Goal: Information Seeking & Learning: Learn about a topic

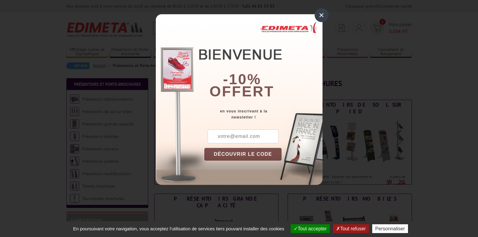
click at [323, 16] on div "×" at bounding box center [322, 15] width 14 height 14
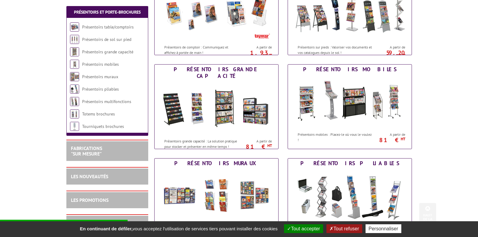
scroll to position [146, 0]
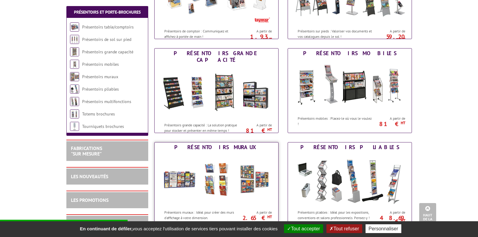
click at [228, 170] on img at bounding box center [216, 179] width 112 height 55
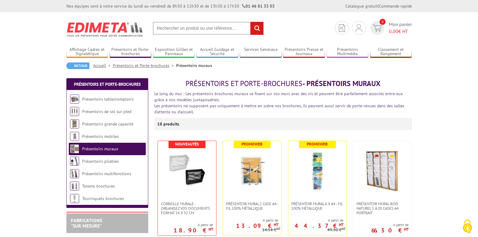
click at [210, 28] on input "text" at bounding box center [208, 28] width 111 height 13
click at [222, 28] on input "text" at bounding box center [208, 28] width 111 height 13
click at [172, 28] on input "presentoire murales 20 cases" at bounding box center [208, 28] width 111 height 13
click at [217, 28] on input "présentoir murales 20 cases" at bounding box center [208, 28] width 111 height 13
click at [232, 29] on input "présentoir murales 20 cases en plexix" at bounding box center [208, 28] width 111 height 13
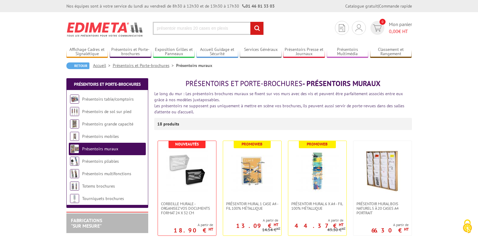
type input "présentoir murales 20 cases en plexis"
click at [255, 29] on input "rechercher" at bounding box center [257, 28] width 13 height 13
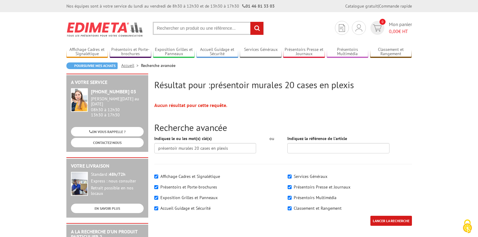
click at [259, 27] on input "rechercher" at bounding box center [257, 28] width 13 height 13
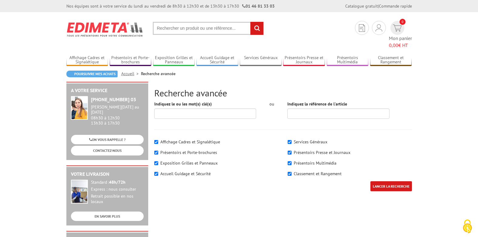
click at [186, 150] on label "Présentoirs et Porte-brochures" at bounding box center [188, 152] width 57 height 5
click at [158, 151] on input"] "Présentoirs et Porte-brochures" at bounding box center [156, 153] width 4 height 4
click at [157, 151] on input"] "Présentoirs et Porte-brochures" at bounding box center [156, 153] width 4 height 4
checkbox input"] "true"
click at [393, 181] on input "LANCER LA RECHERCHE" at bounding box center [392, 186] width 42 height 10
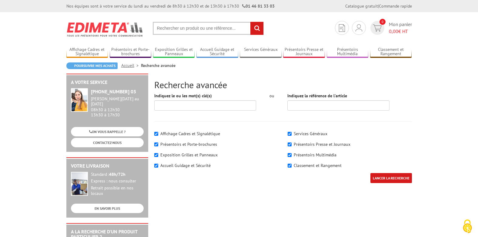
click at [393, 178] on input "LANCER LA RECHERCHE" at bounding box center [392, 178] width 42 height 10
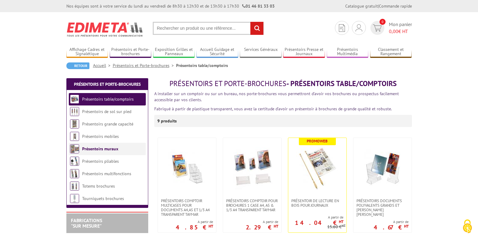
click at [110, 146] on link "Présentoirs muraux" at bounding box center [100, 148] width 36 height 5
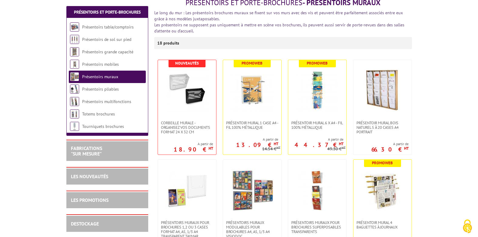
scroll to position [85, 0]
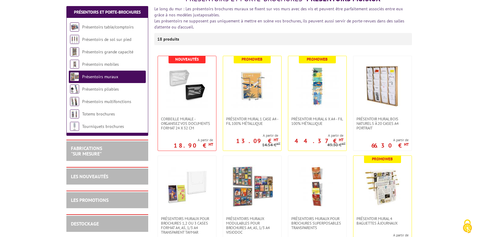
click at [478, 228] on button "Cookies (fenêtre modale)" at bounding box center [467, 227] width 21 height 21
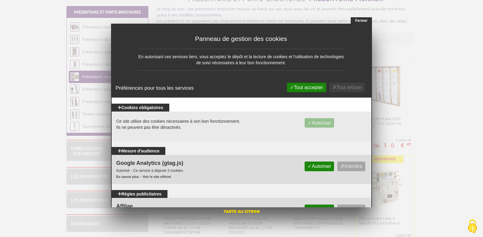
click at [360, 19] on button "Fermer" at bounding box center [361, 20] width 21 height 7
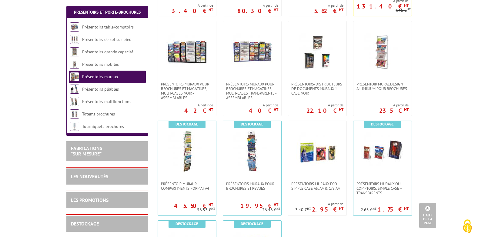
scroll to position [315, 0]
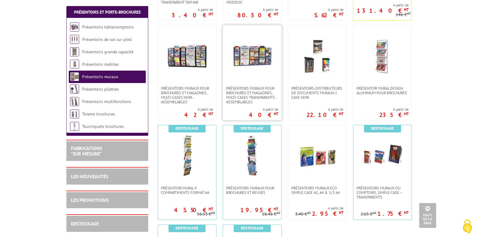
click at [247, 61] on img at bounding box center [252, 56] width 42 height 42
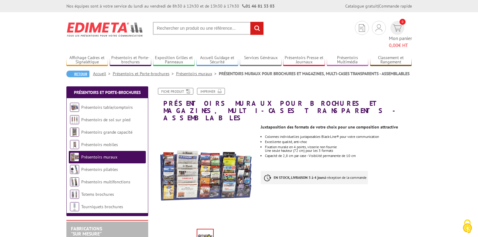
click at [74, 71] on link "Retour" at bounding box center [77, 74] width 23 height 7
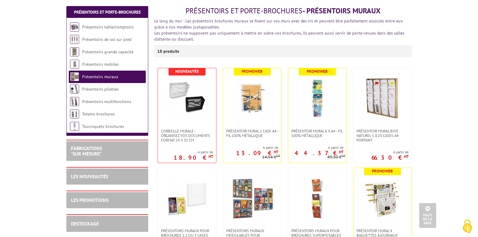
scroll to position [61, 0]
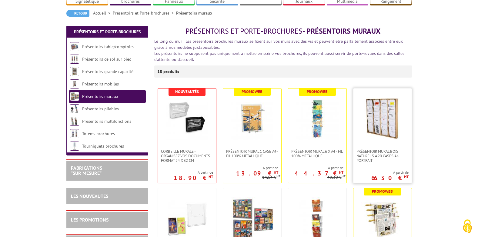
click at [381, 110] on img at bounding box center [383, 119] width 42 height 42
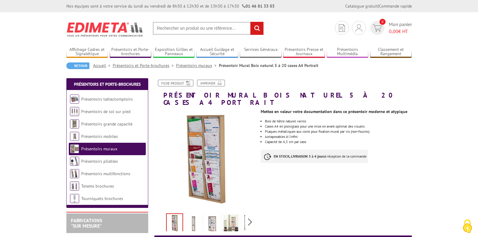
click at [192, 216] on img at bounding box center [193, 224] width 15 height 19
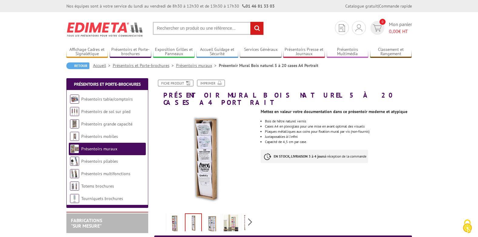
click at [213, 215] on img at bounding box center [212, 224] width 15 height 19
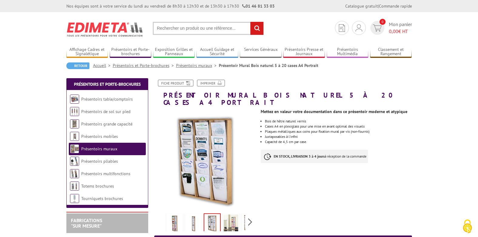
click at [238, 215] on img at bounding box center [231, 224] width 15 height 19
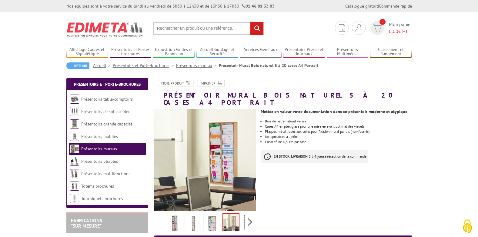
click at [212, 215] on img at bounding box center [212, 224] width 15 height 19
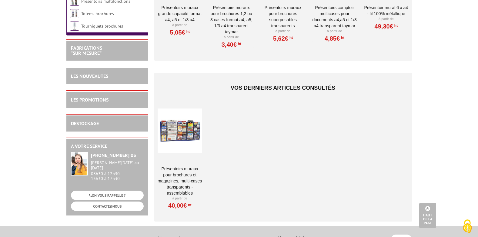
scroll to position [663, 0]
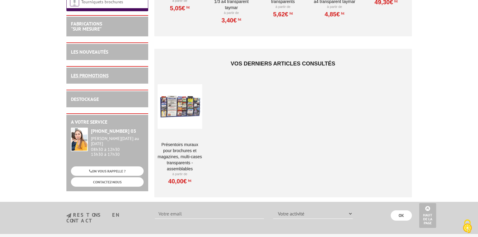
click at [97, 72] on link "LES PROMOTIONS" at bounding box center [90, 75] width 38 height 6
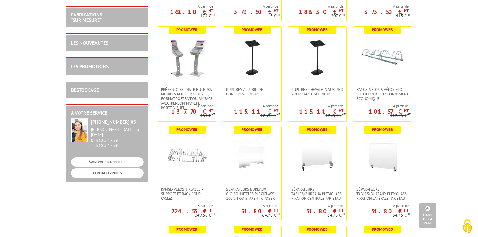
scroll to position [1189, 0]
